Goal: Task Accomplishment & Management: Use online tool/utility

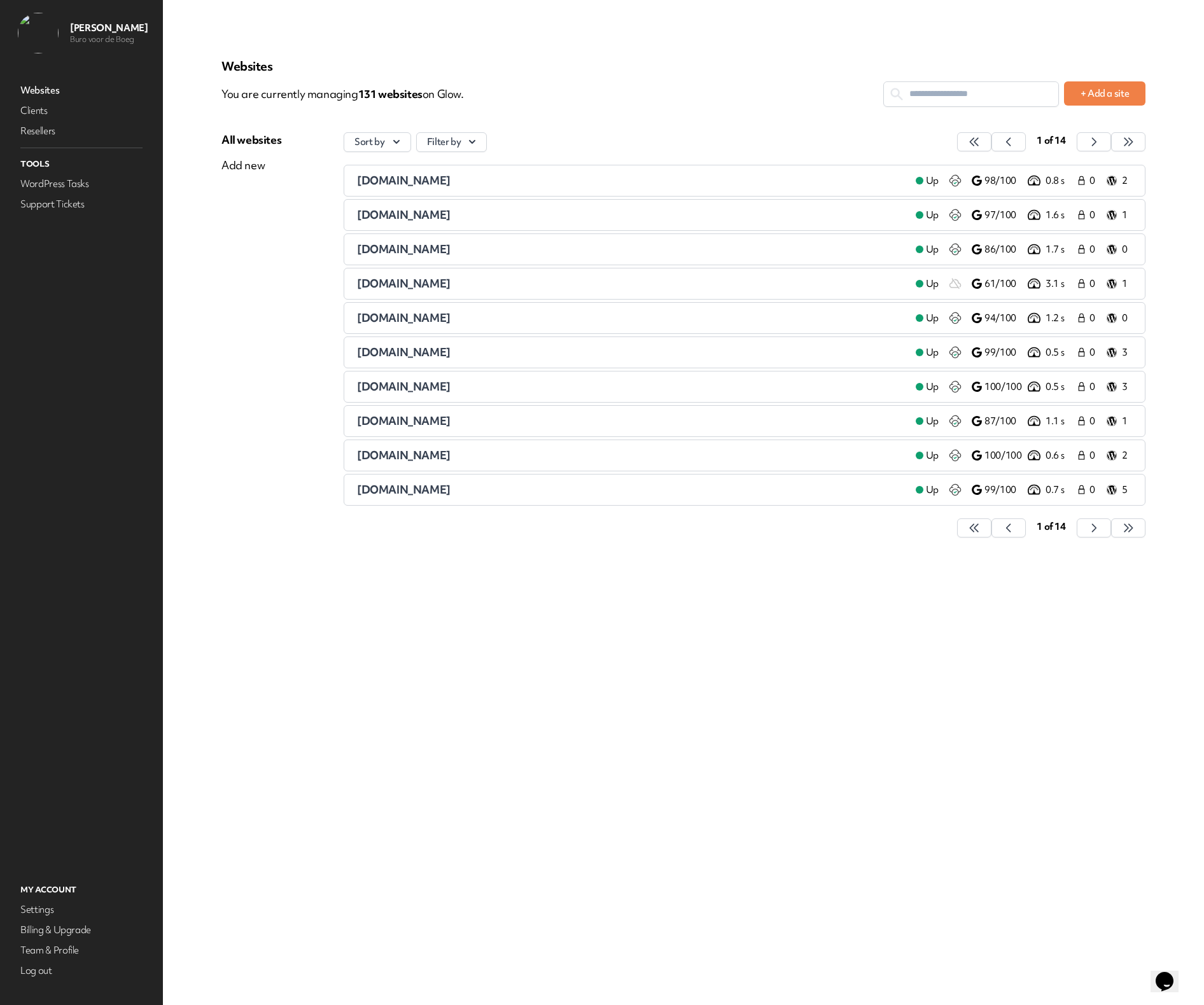
click at [1156, 972] on div "Opens Chat This icon Opens the chat window." at bounding box center [1164, 982] width 20 height 20
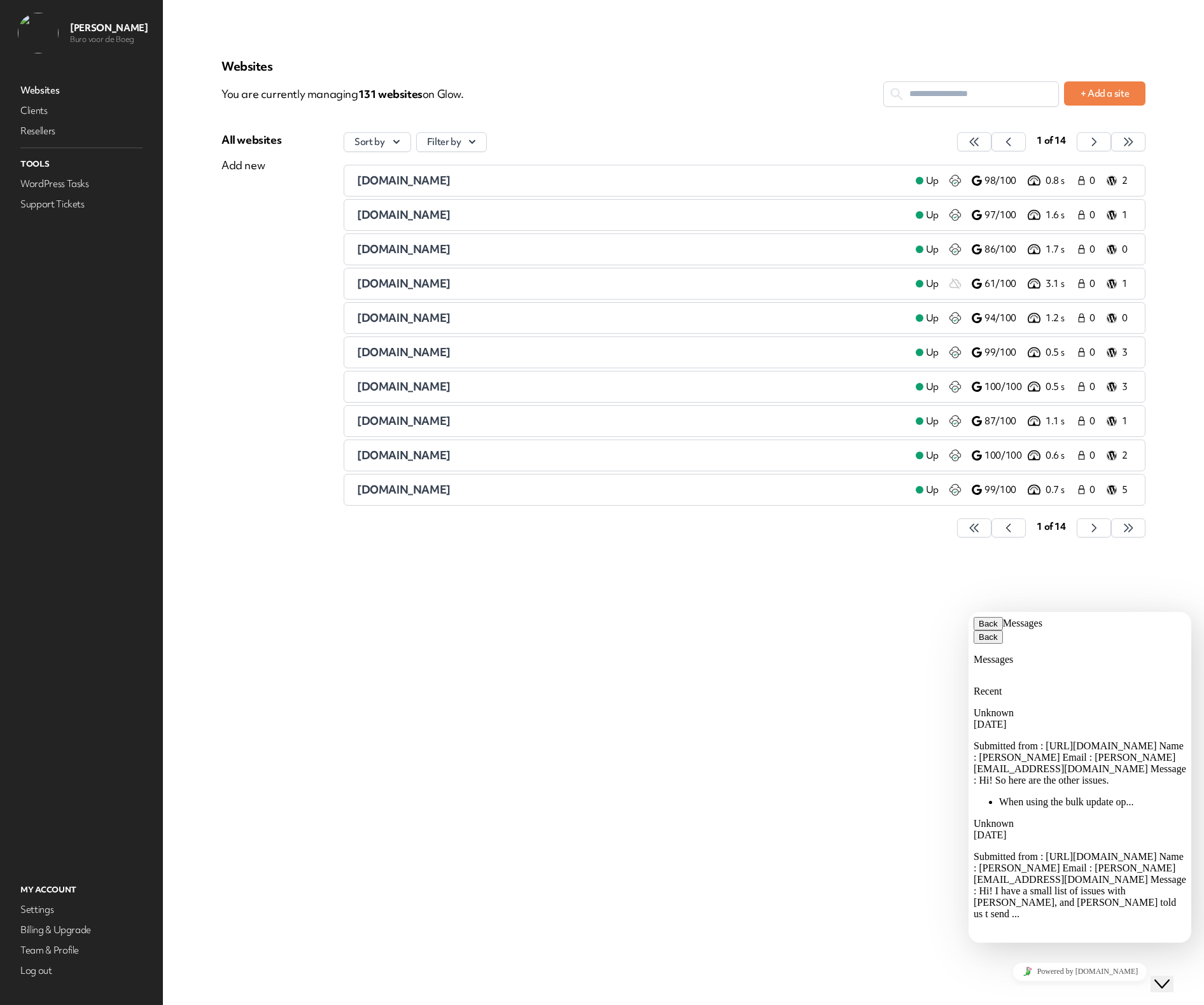
click at [1094, 707] on div "Unknown [DATE] Submitted from : [URL][DOMAIN_NAME] Name : [PERSON_NAME] Email :…" at bounding box center [1080, 757] width 213 height 100
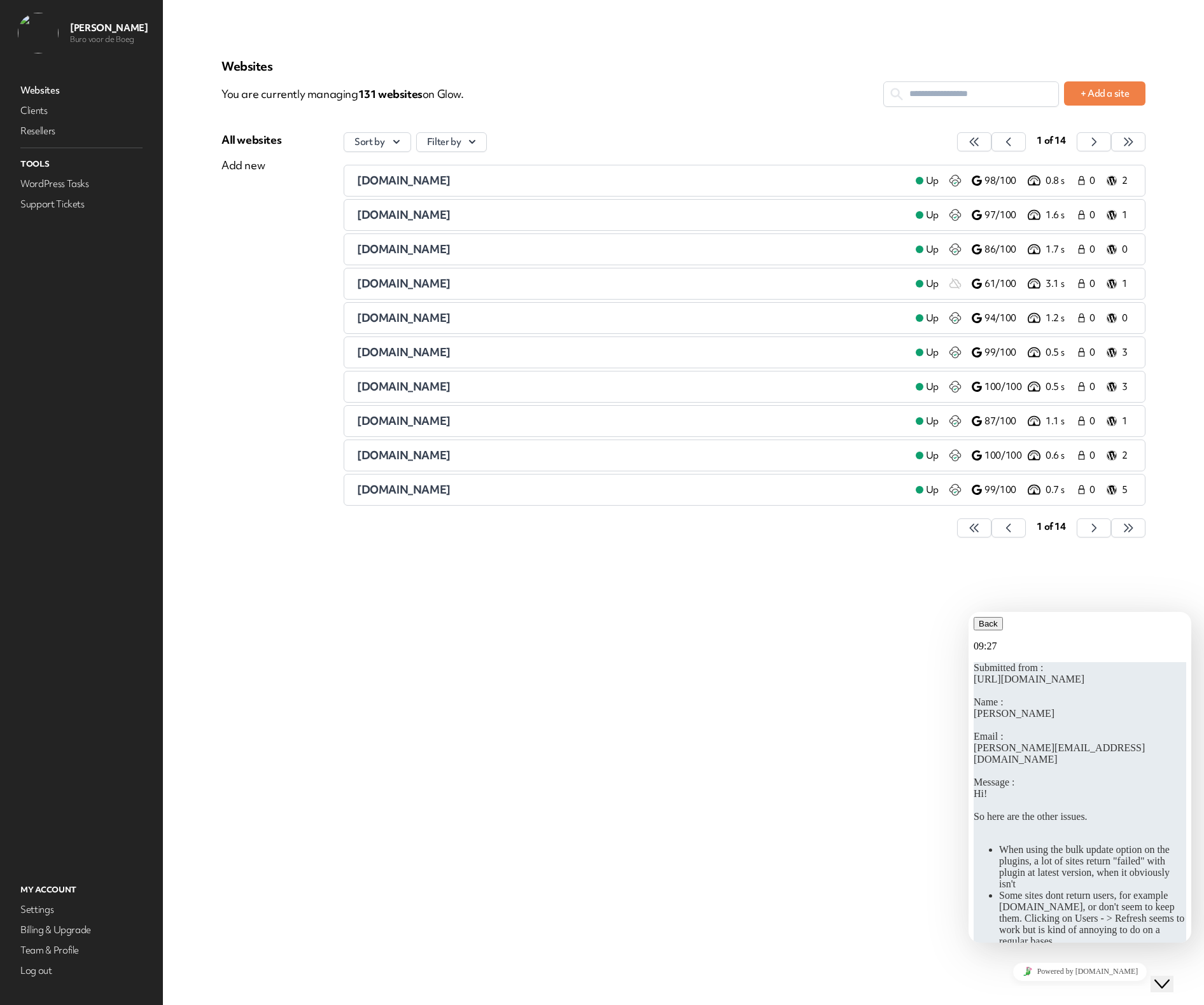
scroll to position [268, 0]
click at [995, 630] on button "Back" at bounding box center [988, 624] width 29 height 14
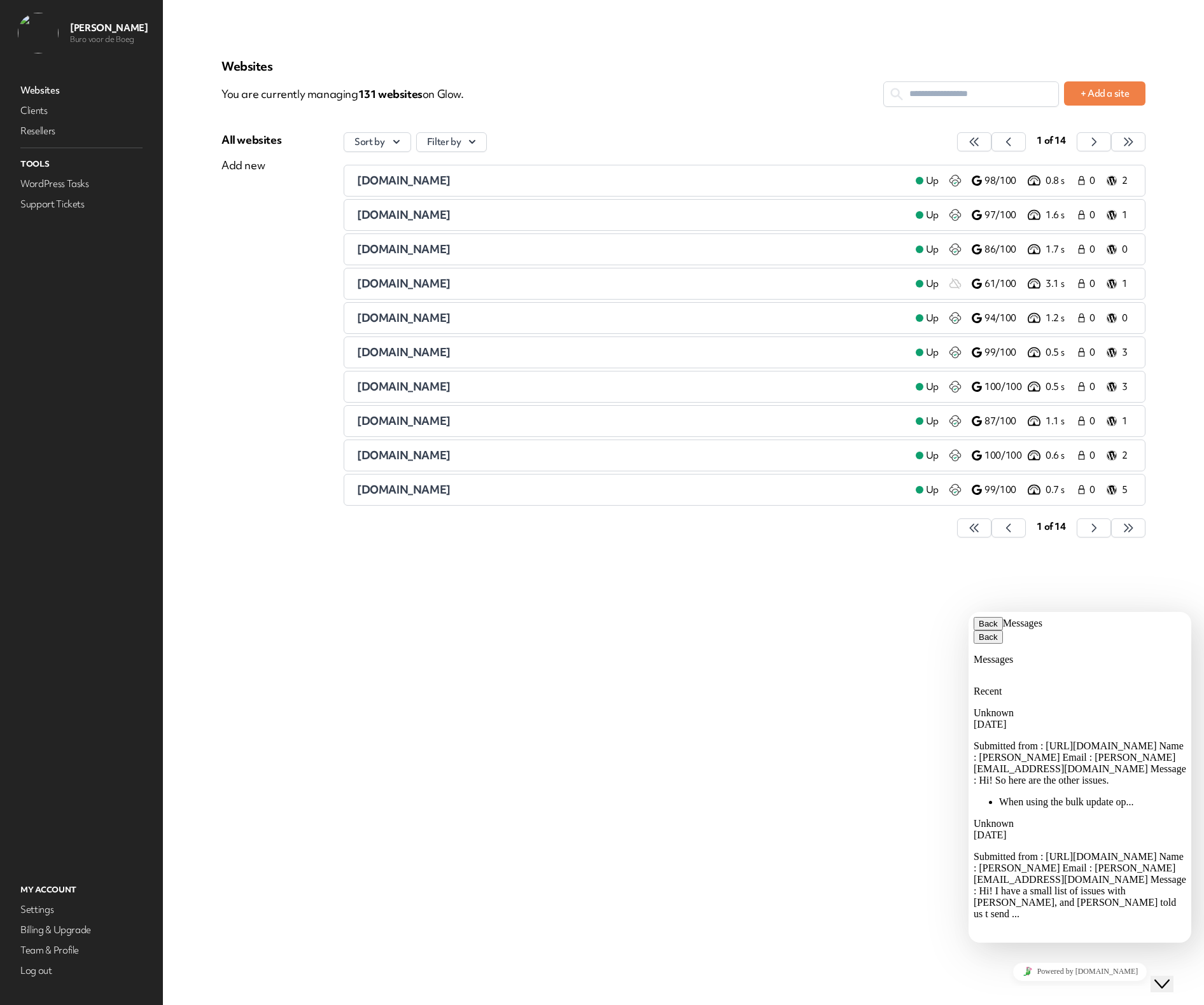
click at [1063, 851] on span "Submitted from : [URL][DOMAIN_NAME] Name : [PERSON_NAME] Email : [PERSON_NAME][…" at bounding box center [1080, 885] width 213 height 68
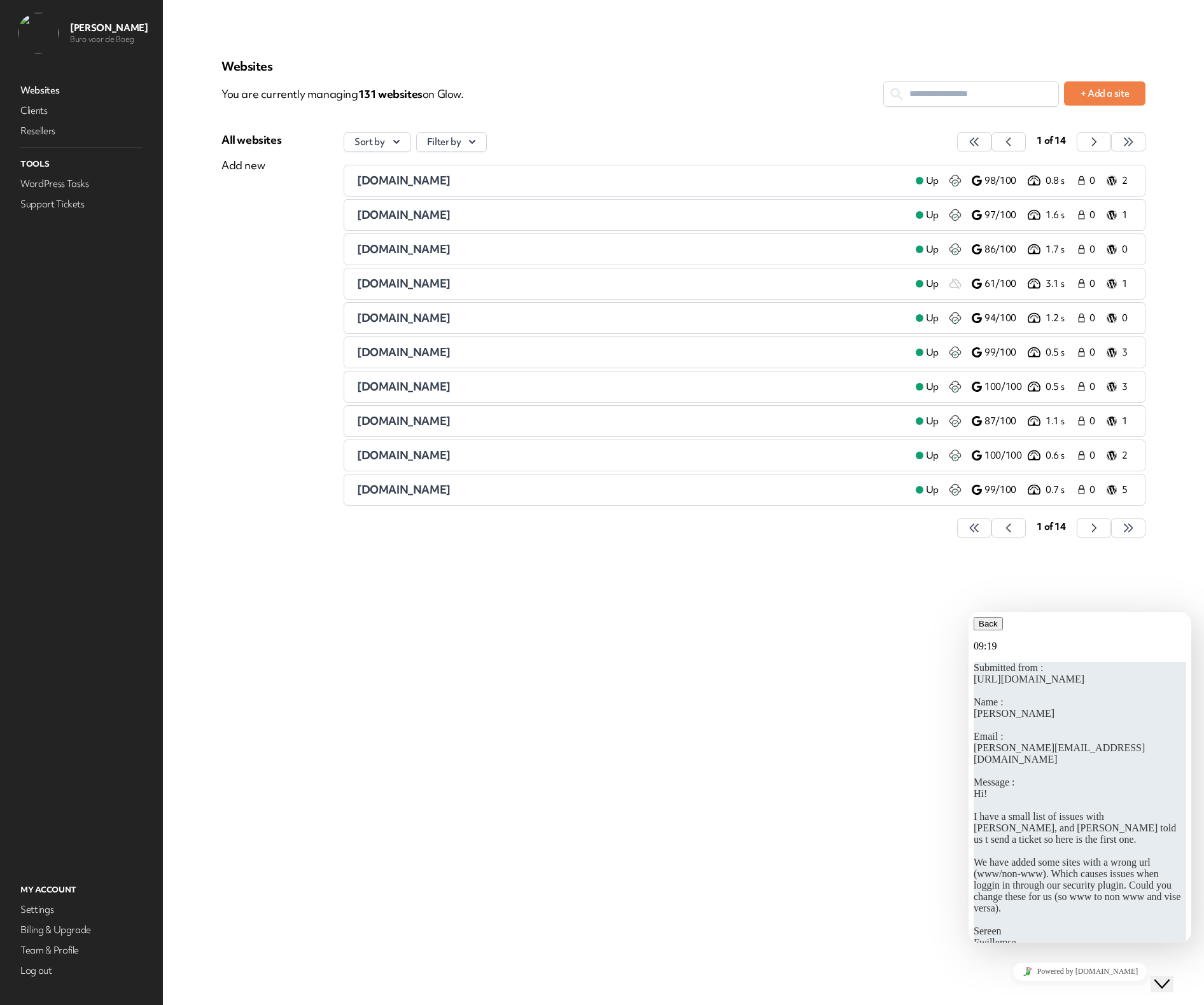
scroll to position [338, 0]
click at [979, 629] on icon "button" at bounding box center [979, 624] width 0 height 10
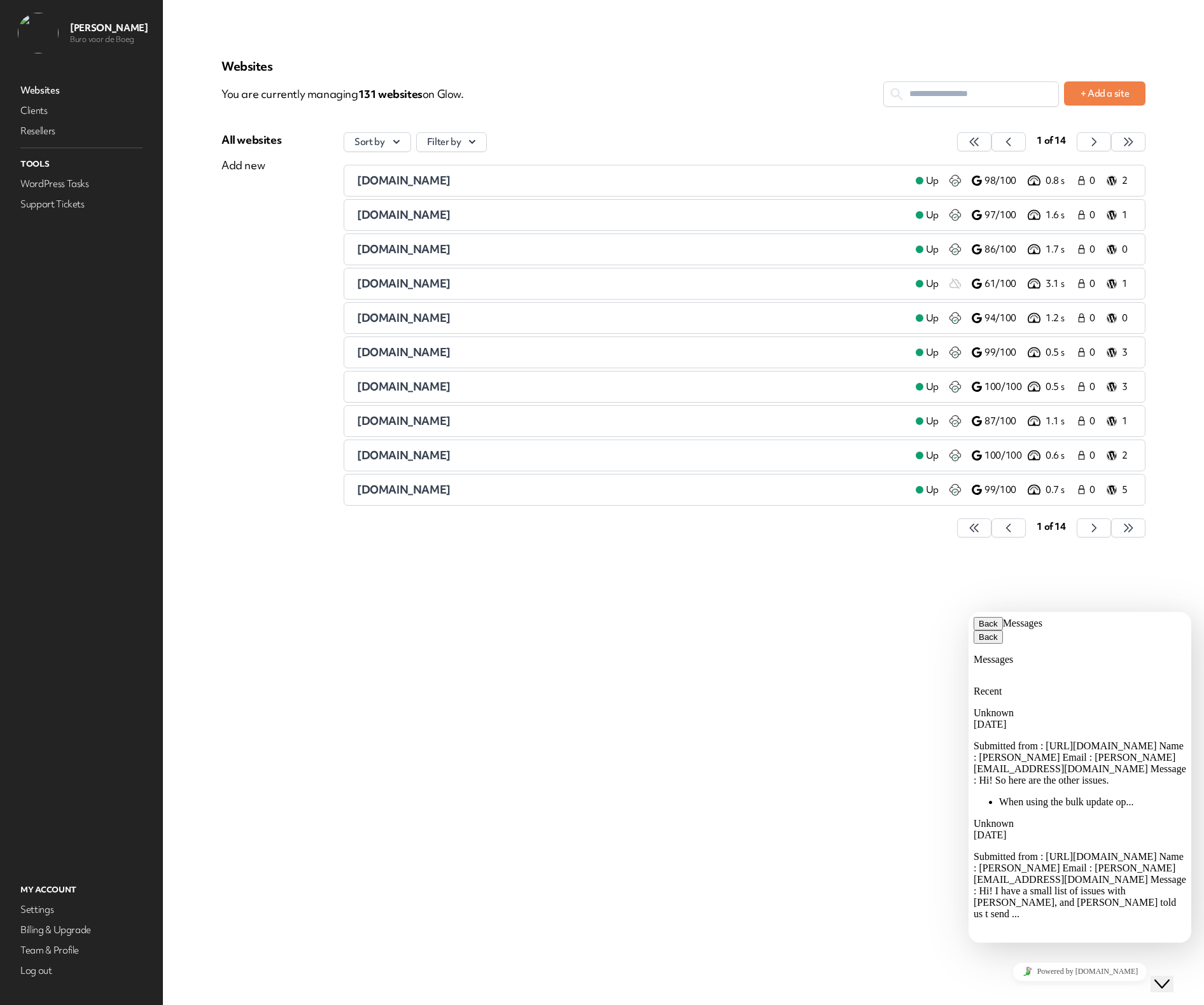
click at [844, 642] on div "Websites You are currently managing 131 website s on Glow. + Add a site All web…" at bounding box center [683, 503] width 985 height 944
click at [841, 636] on div "Websites You are currently managing 131 website s on Glow. + Add a site All web…" at bounding box center [683, 503] width 985 height 944
click at [1159, 979] on div "Close Chat This icon closes the chat window." at bounding box center [1162, 984] width 15 height 15
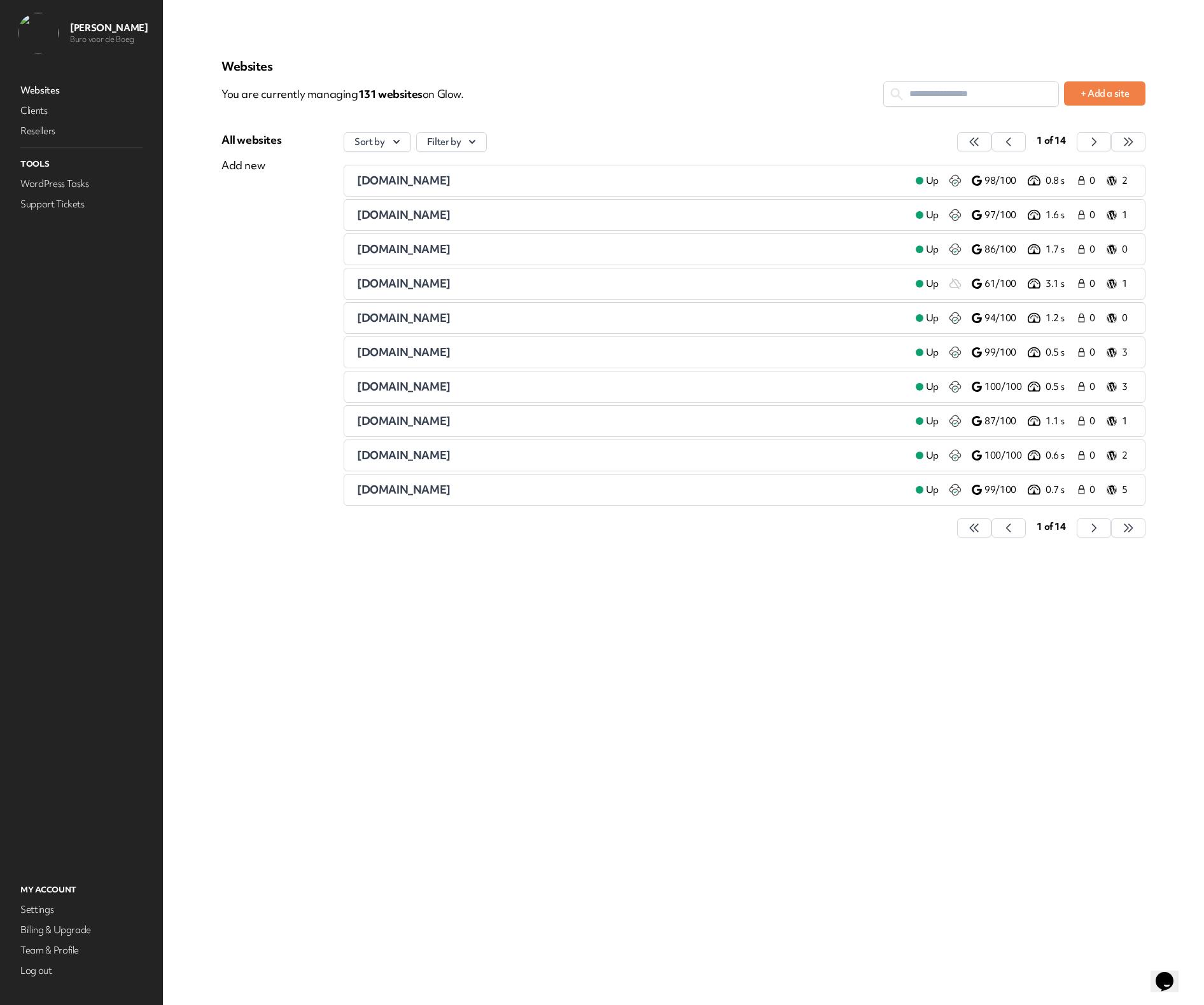
click at [943, 96] on input "text" at bounding box center [970, 93] width 174 height 23
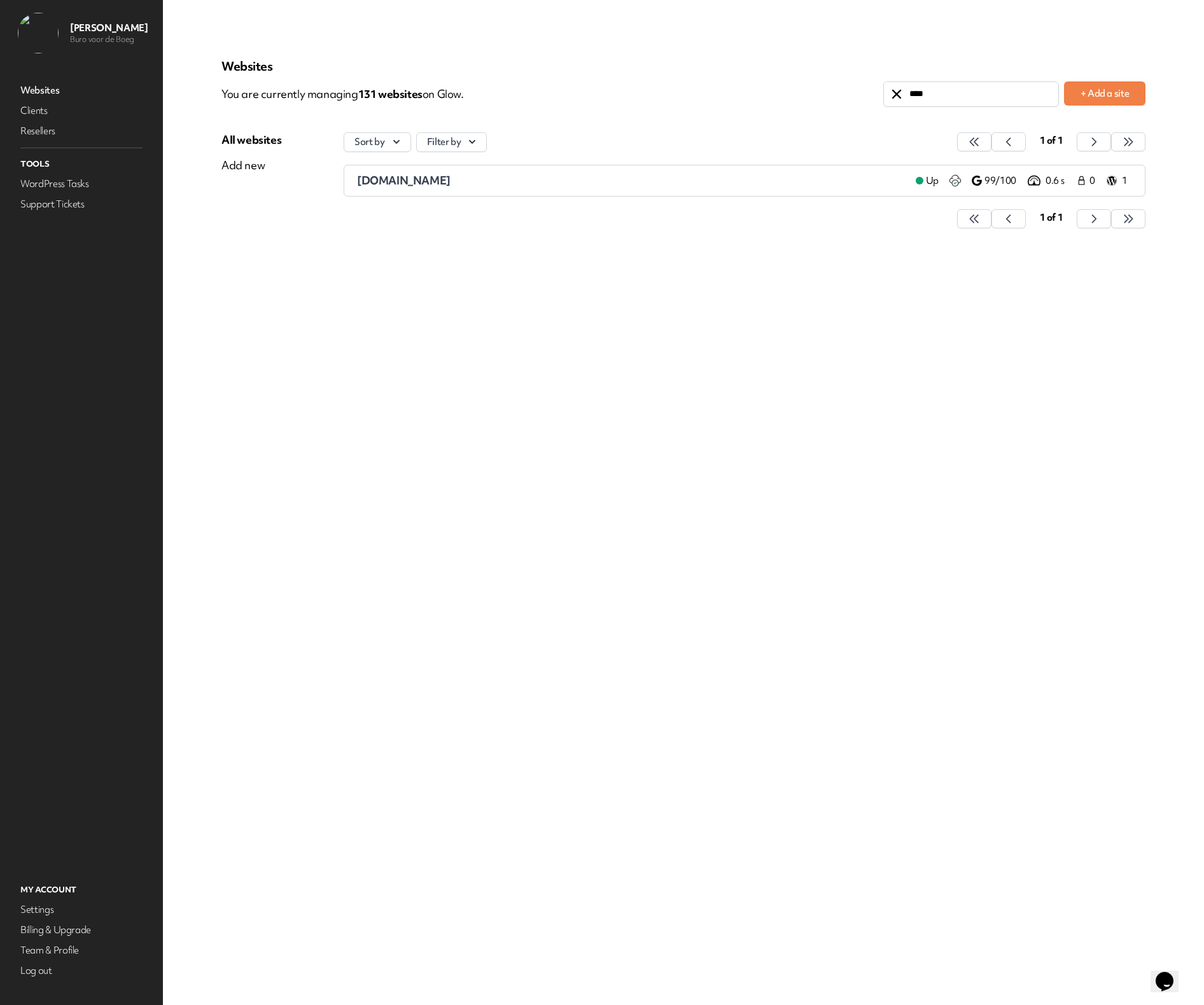
type input "****"
click at [384, 179] on span "[DOMAIN_NAME]" at bounding box center [403, 180] width 93 height 14
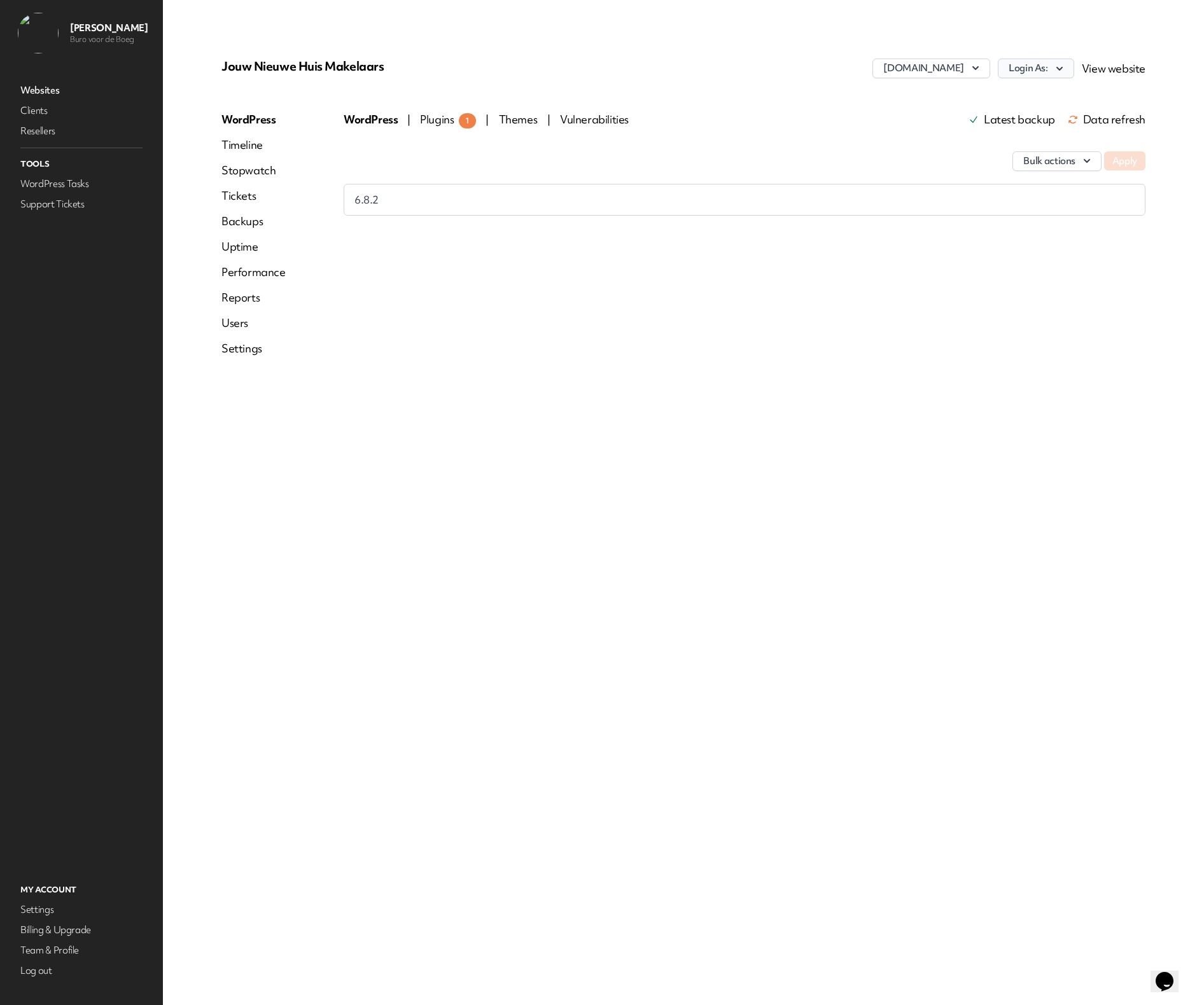
click at [1056, 72] on icon "button" at bounding box center [1059, 69] width 13 height 13
click at [1049, 100] on link "bvdb" at bounding box center [1002, 95] width 141 height 23
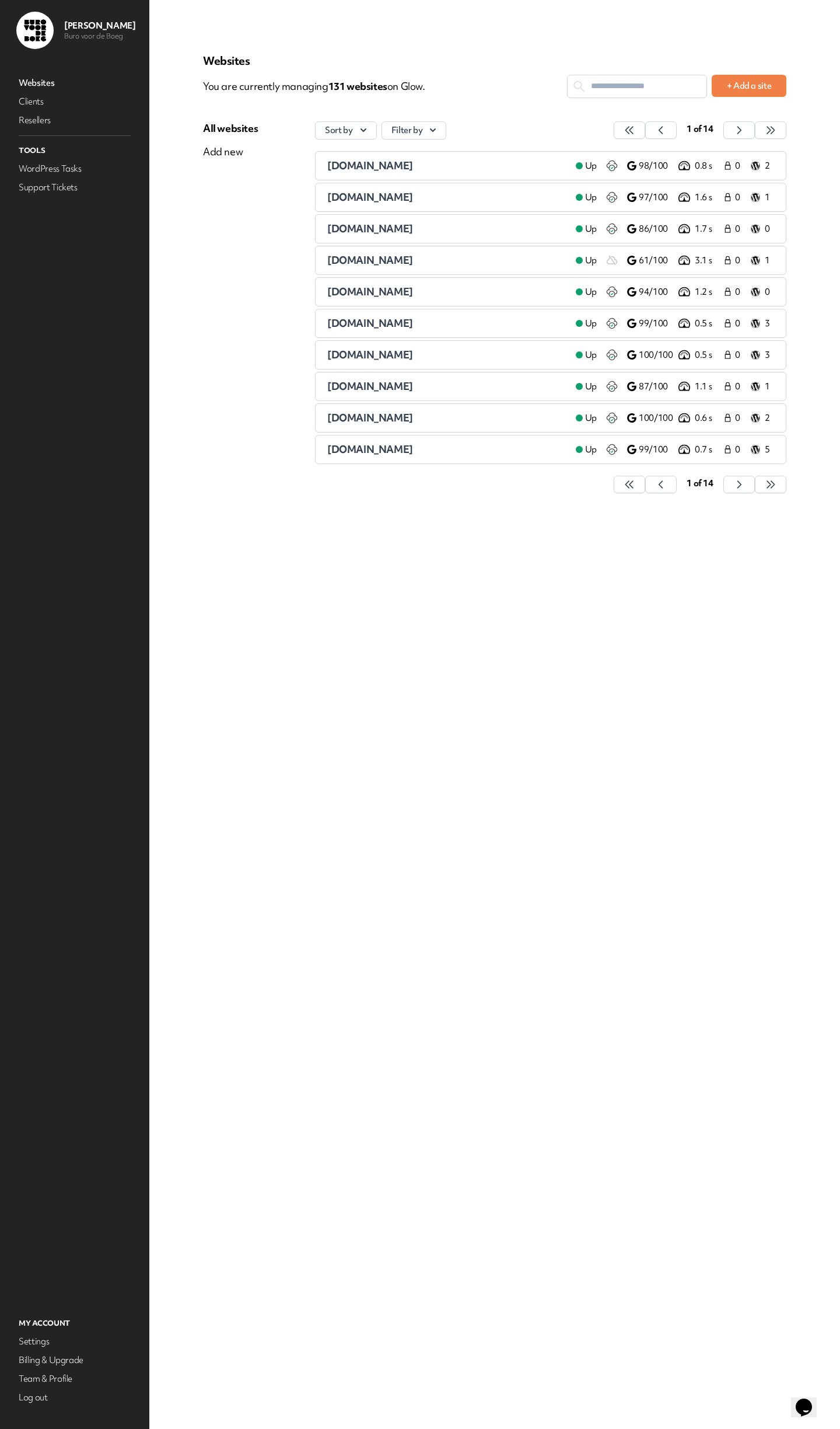
click at [640, 82] on input "text" at bounding box center [637, 86] width 139 height 21
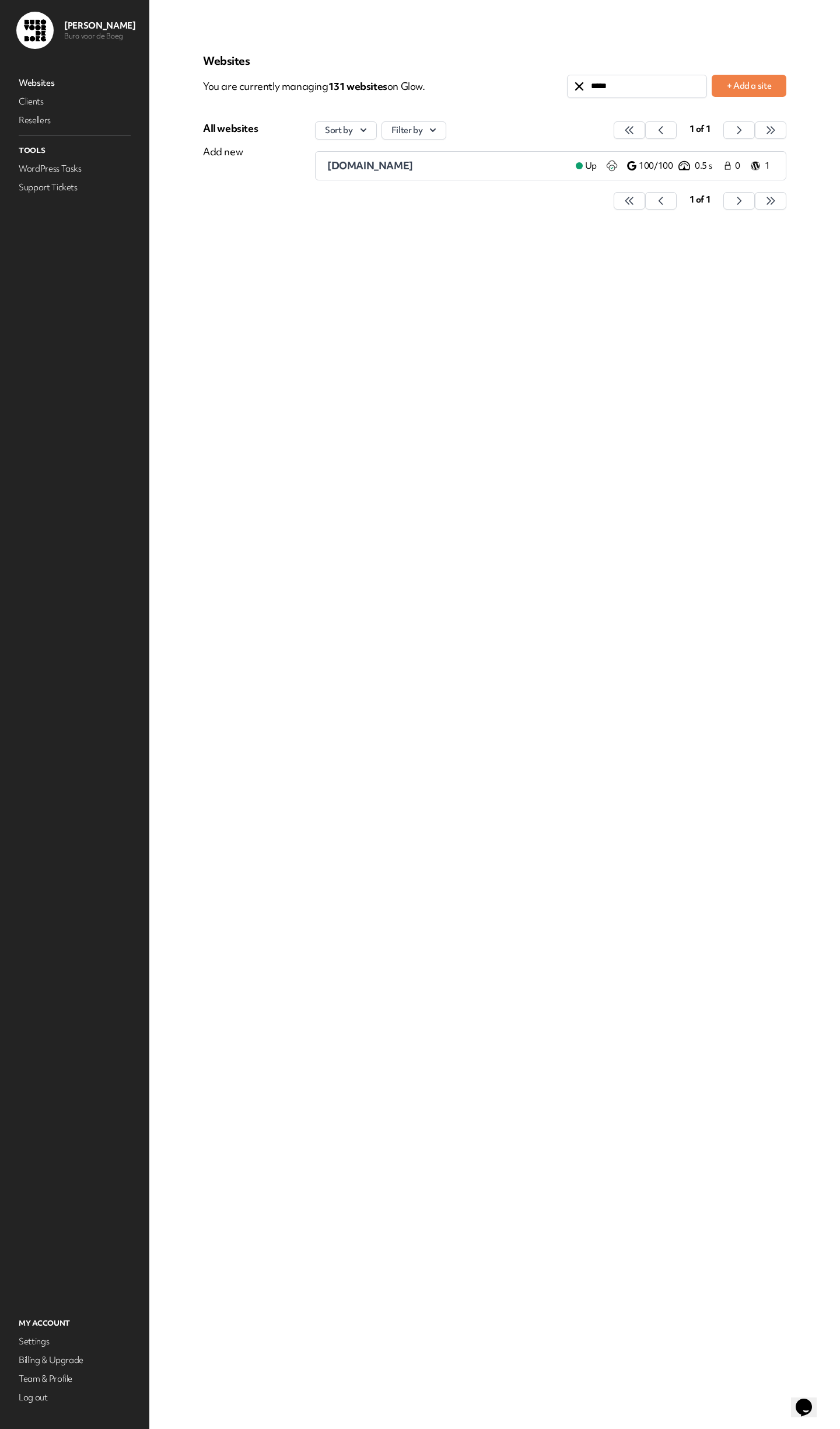
type input "*****"
click at [398, 160] on div "[DOMAIN_NAME]" at bounding box center [447, 166] width 239 height 14
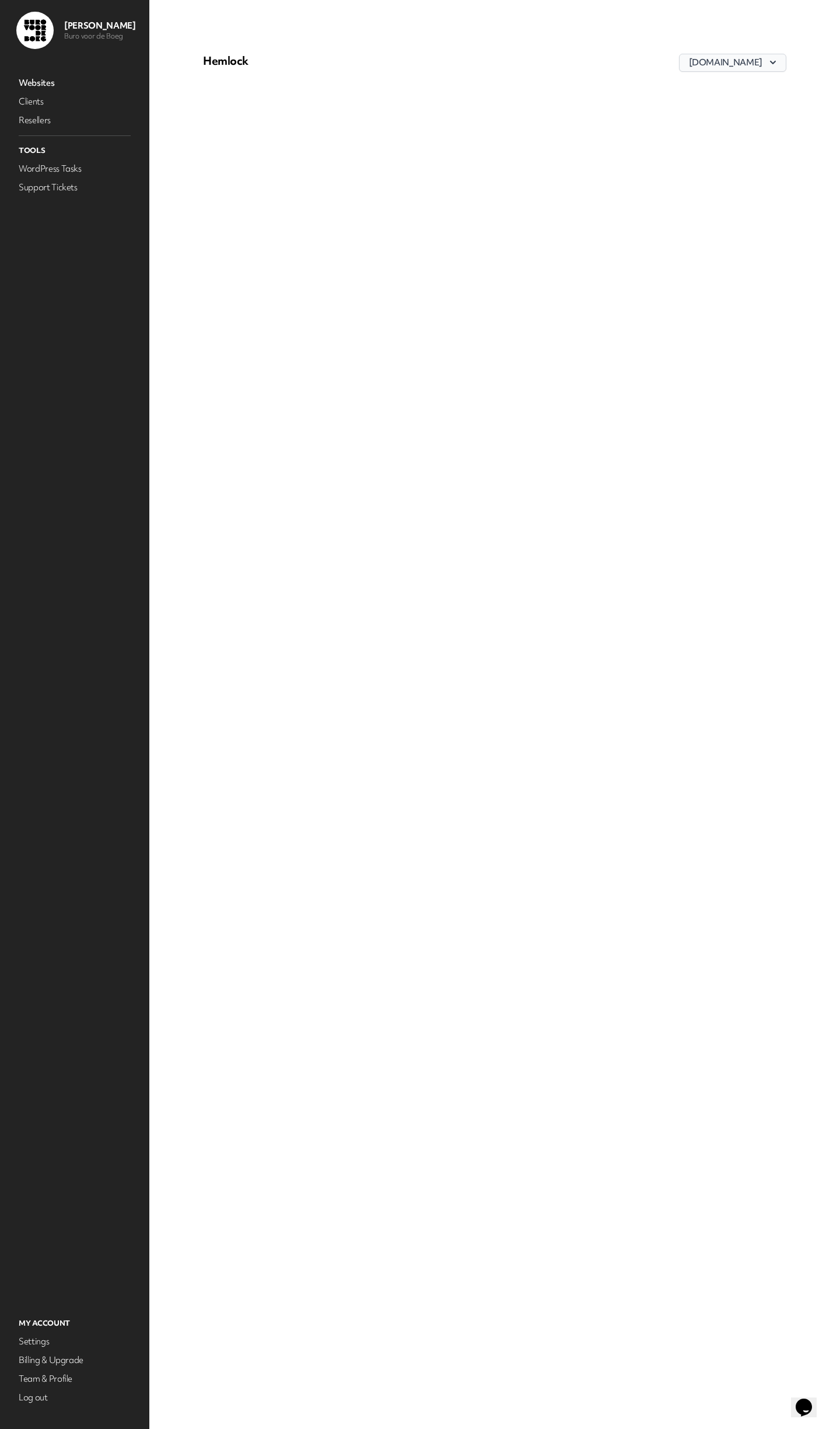
click at [745, 63] on button "[DOMAIN_NAME]" at bounding box center [732, 63] width 107 height 18
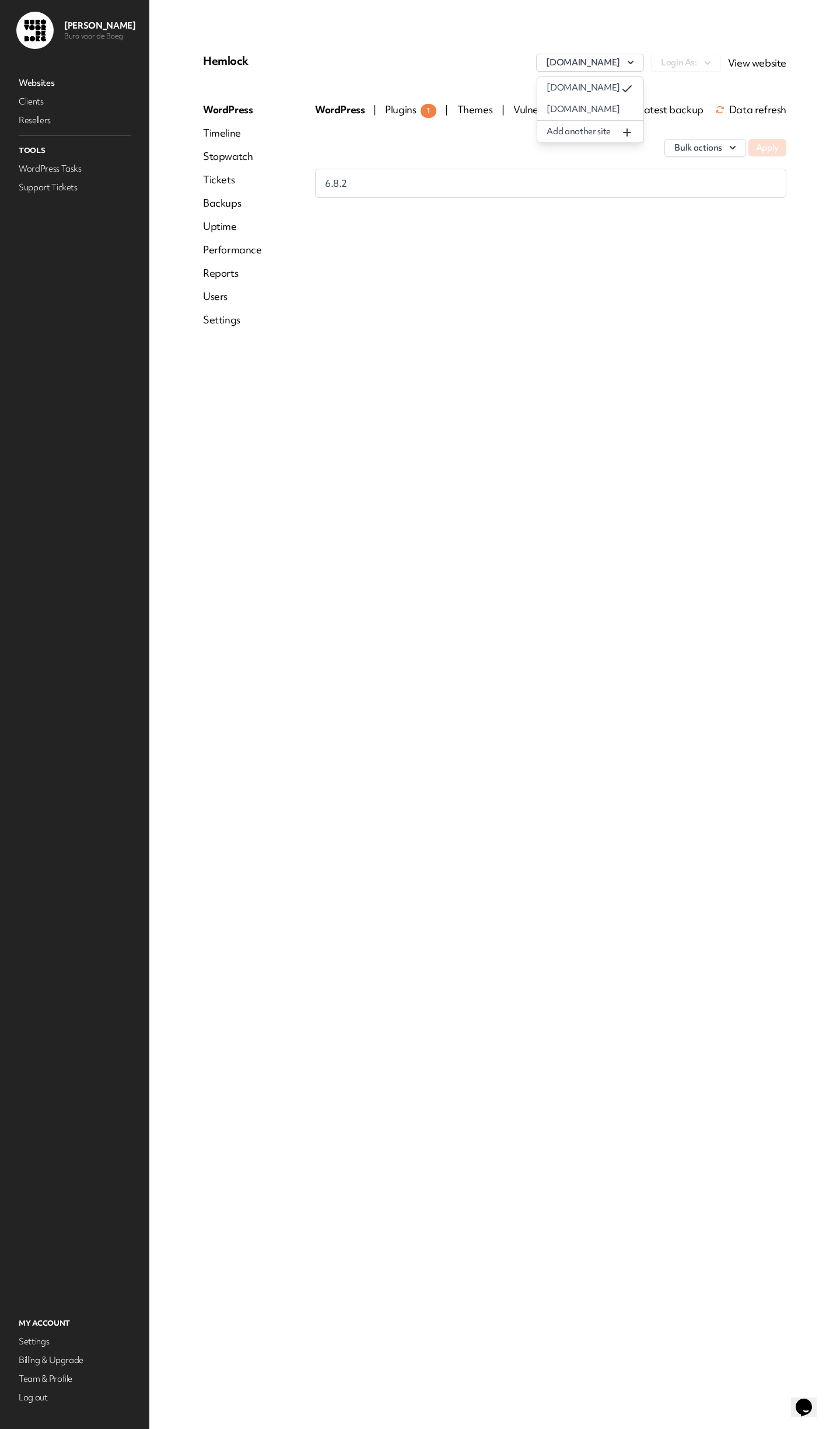
click at [688, 33] on div "Hemlock [DOMAIN_NAME] [DOMAIN_NAME] [DOMAIN_NAME] Add another site Login As: Vi…" at bounding box center [494, 714] width 640 height 1373
click at [217, 295] on link "Users" at bounding box center [232, 297] width 59 height 14
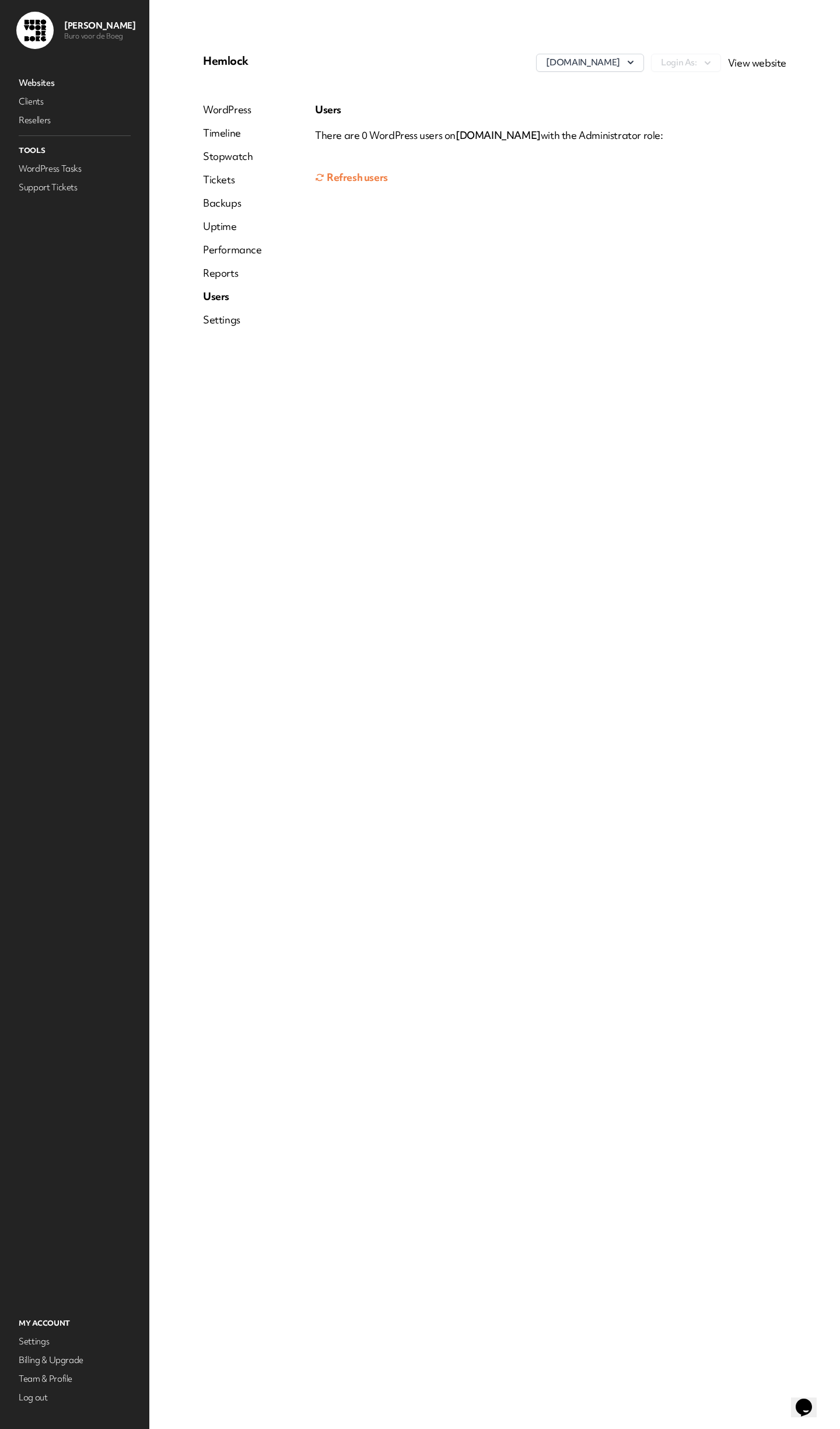
click at [353, 181] on button "Refresh users" at bounding box center [351, 178] width 73 height 24
